Goal: Information Seeking & Learning: Compare options

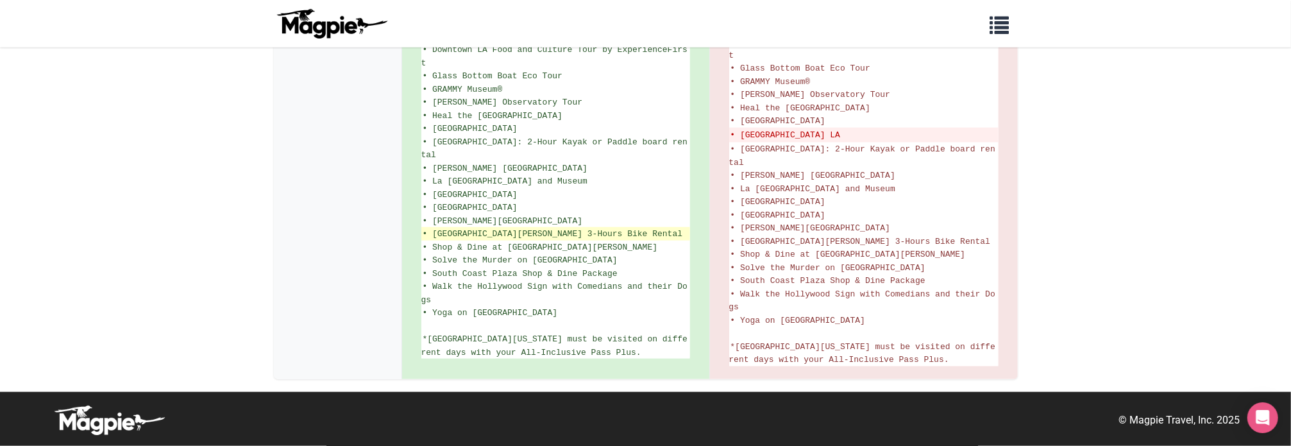
scroll to position [1080, 0]
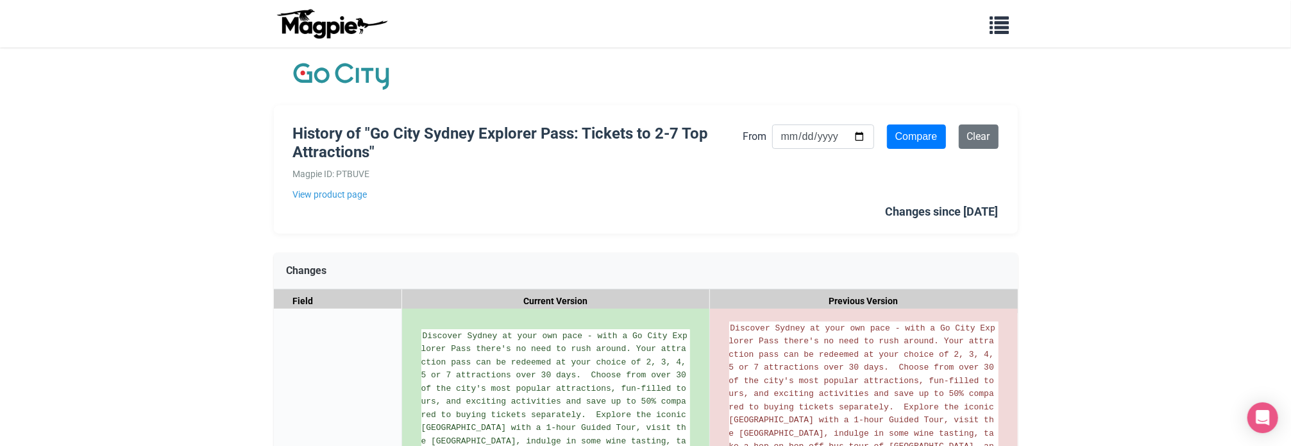
click at [816, 124] on input "2025-08-05" at bounding box center [823, 136] width 102 height 24
click at [857, 133] on input "2025-08-05" at bounding box center [823, 136] width 102 height 24
type input "2025-08-14"
click at [894, 142] on input "Compare" at bounding box center [916, 136] width 59 height 24
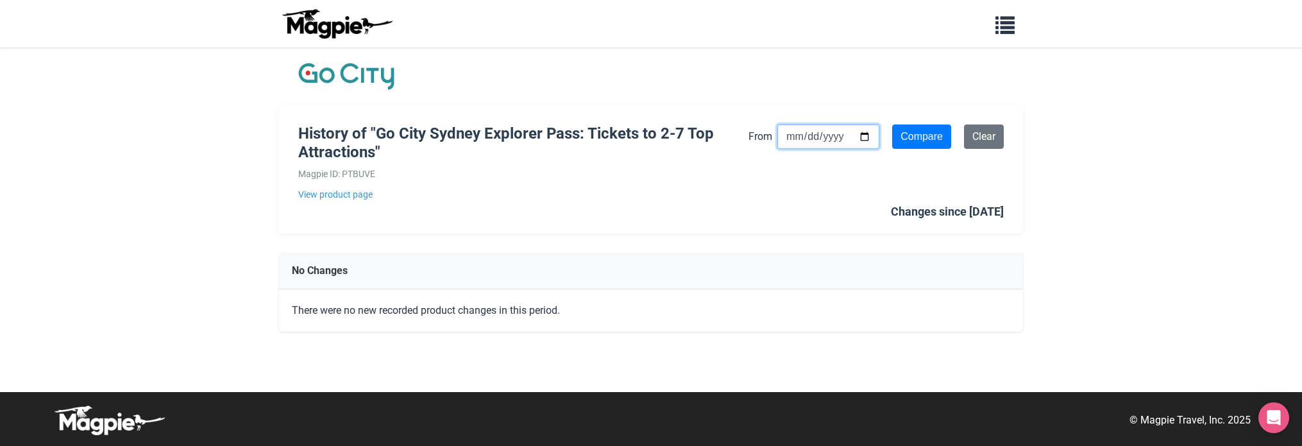
click at [854, 137] on input "2025-08-14" at bounding box center [828, 136] width 102 height 24
click at [861, 140] on input "2025-08-14" at bounding box center [828, 136] width 102 height 24
type input "2025-08-19"
click at [935, 128] on input "Compare" at bounding box center [921, 136] width 59 height 24
click at [863, 137] on input "2025-08-19" at bounding box center [828, 136] width 102 height 24
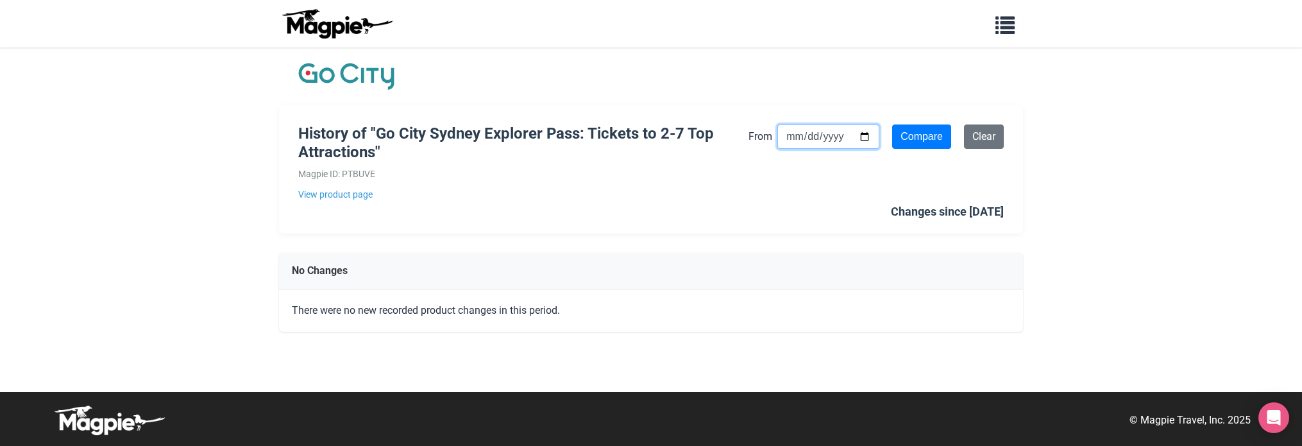
type input "2025-08-18"
click at [927, 140] on input "Compare" at bounding box center [921, 136] width 59 height 24
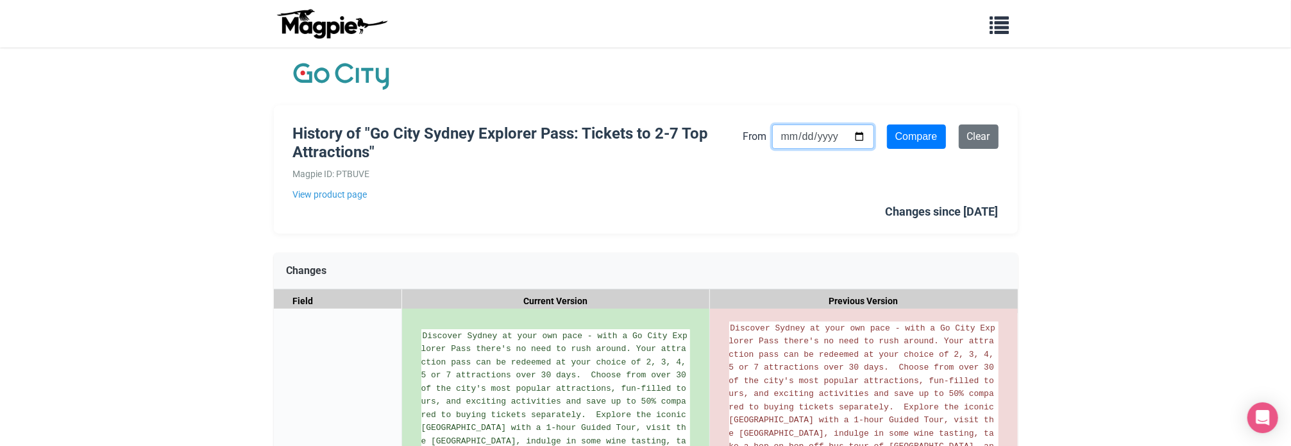
click at [854, 139] on input "2025-08-05" at bounding box center [823, 136] width 102 height 24
type input "2025-08-17"
click at [904, 127] on input "Compare" at bounding box center [916, 136] width 59 height 24
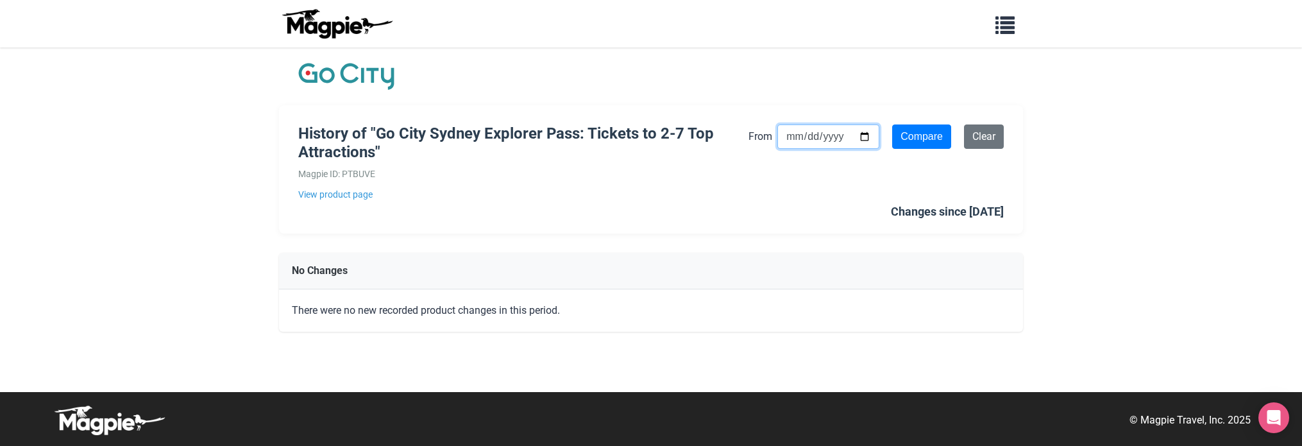
click at [850, 135] on input "2025-08-17" at bounding box center [828, 136] width 102 height 24
click at [854, 135] on input "2025-08-17" at bounding box center [828, 136] width 102 height 24
click at [858, 135] on input "2025-08-17" at bounding box center [828, 136] width 102 height 24
type input "[DATE]"
click at [912, 140] on input "Compare" at bounding box center [921, 136] width 59 height 24
